Goal: Information Seeking & Learning: Learn about a topic

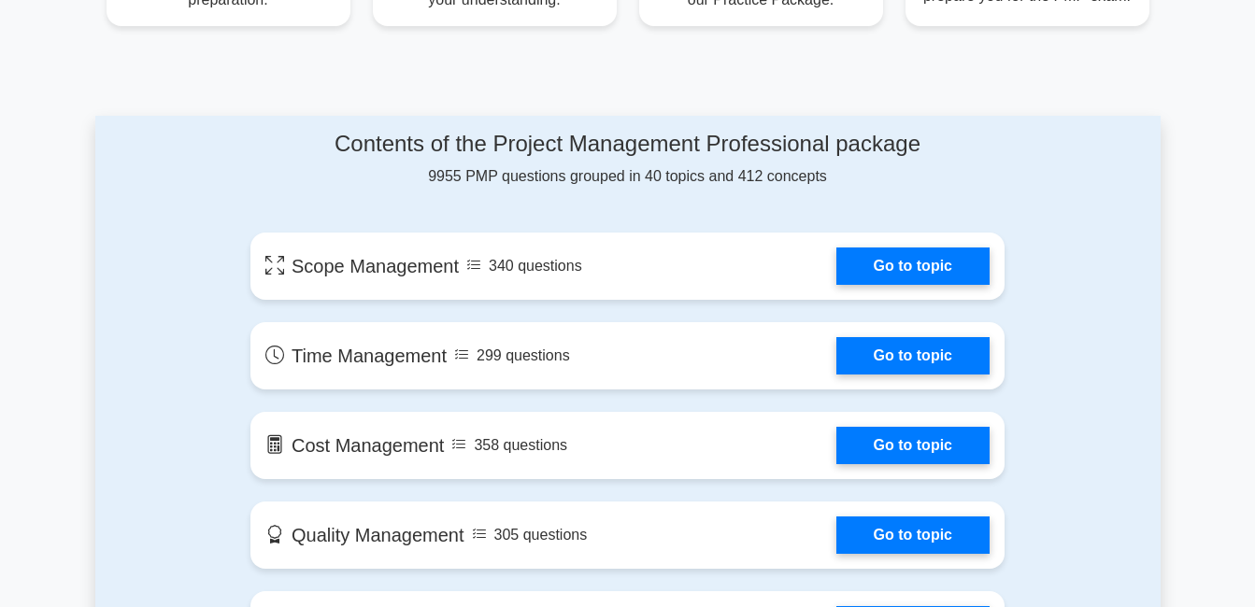
scroll to position [935, 0]
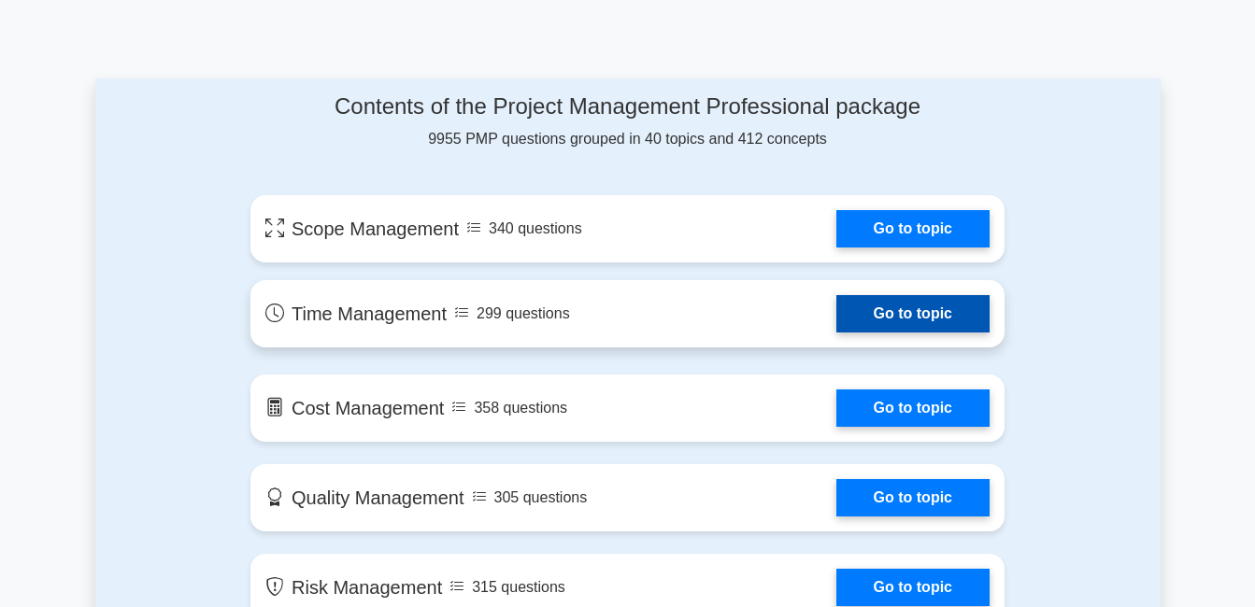
click at [836, 308] on link "Go to topic" at bounding box center [912, 313] width 153 height 37
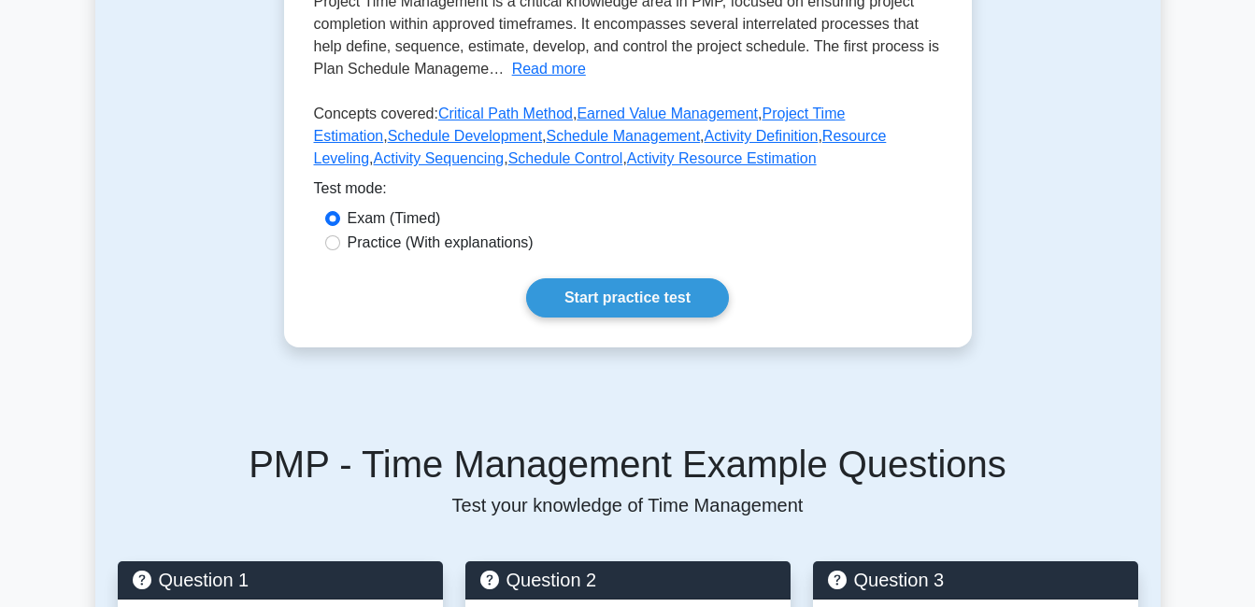
scroll to position [449, 0]
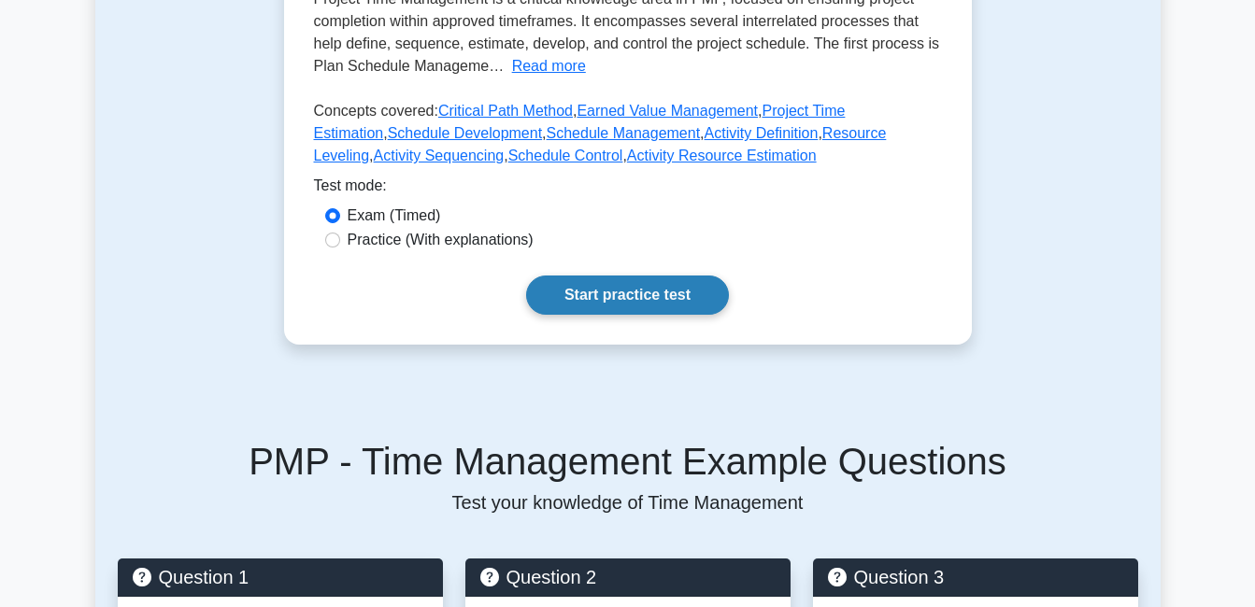
click at [669, 279] on link "Start practice test" at bounding box center [627, 295] width 203 height 39
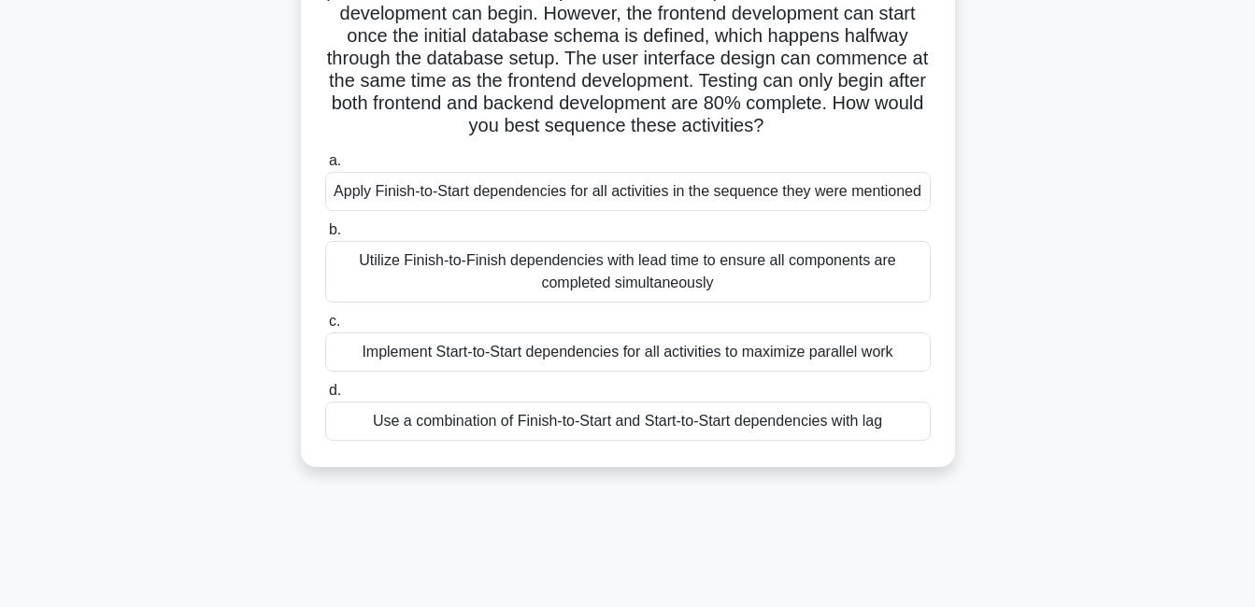
scroll to position [187, 0]
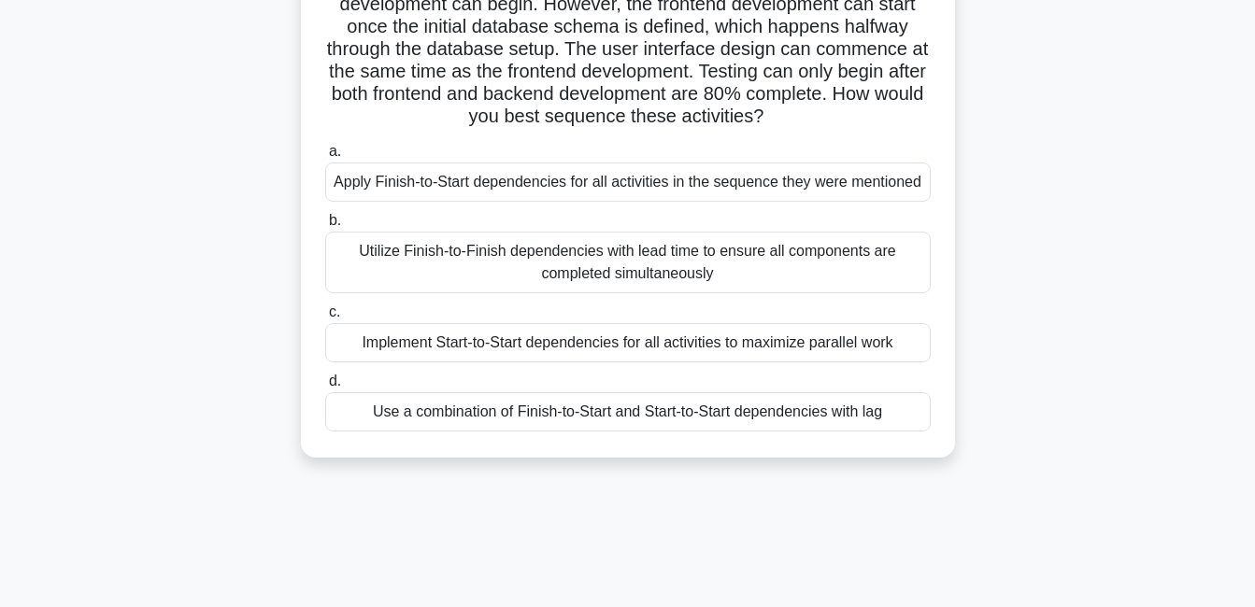
click at [672, 350] on div "Implement Start-to-Start dependencies for all activities to maximize parallel w…" at bounding box center [628, 342] width 606 height 39
click at [325, 319] on input "c. Implement Start-to-Start dependencies for all activities to maximize paralle…" at bounding box center [325, 313] width 0 height 12
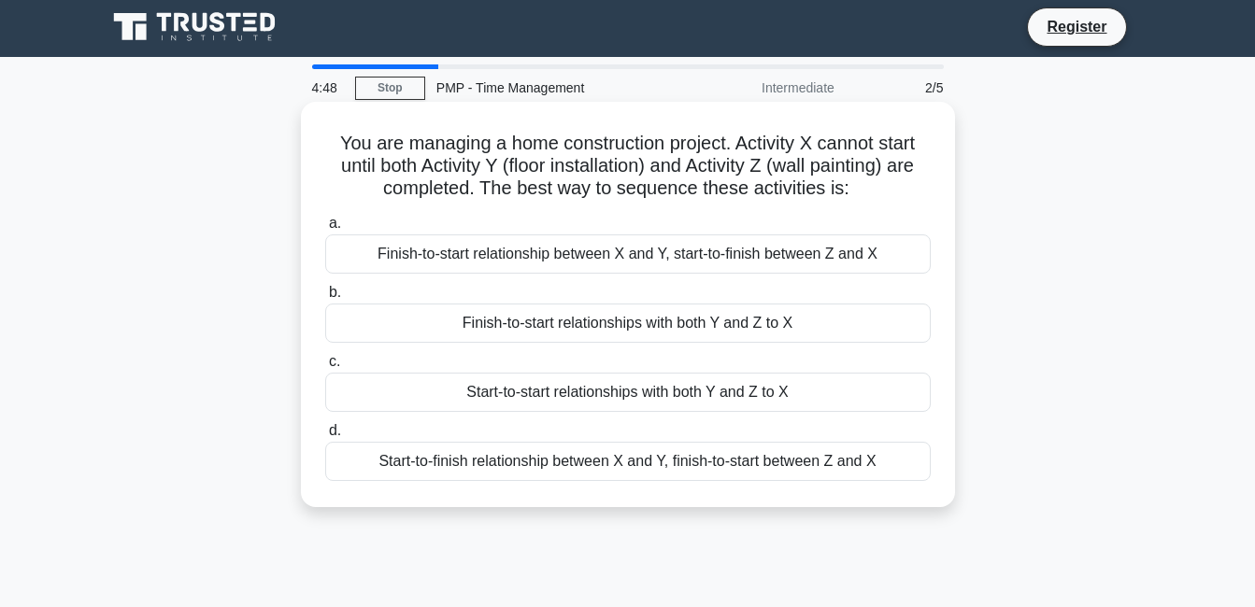
scroll to position [0, 0]
